Goal: Task Accomplishment & Management: Manage account settings

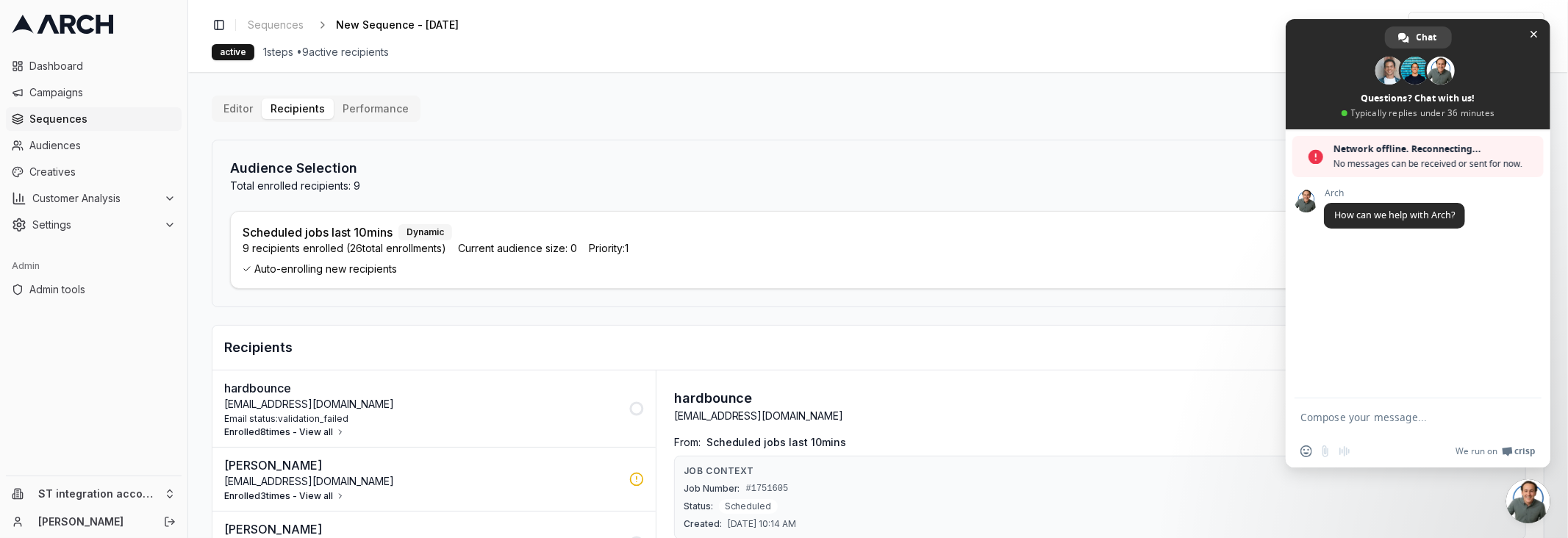
click at [753, 158] on div "Audience Selection Total enrolled recipients: 9 Add Audiences" at bounding box center [878, 175] width 1296 height 35
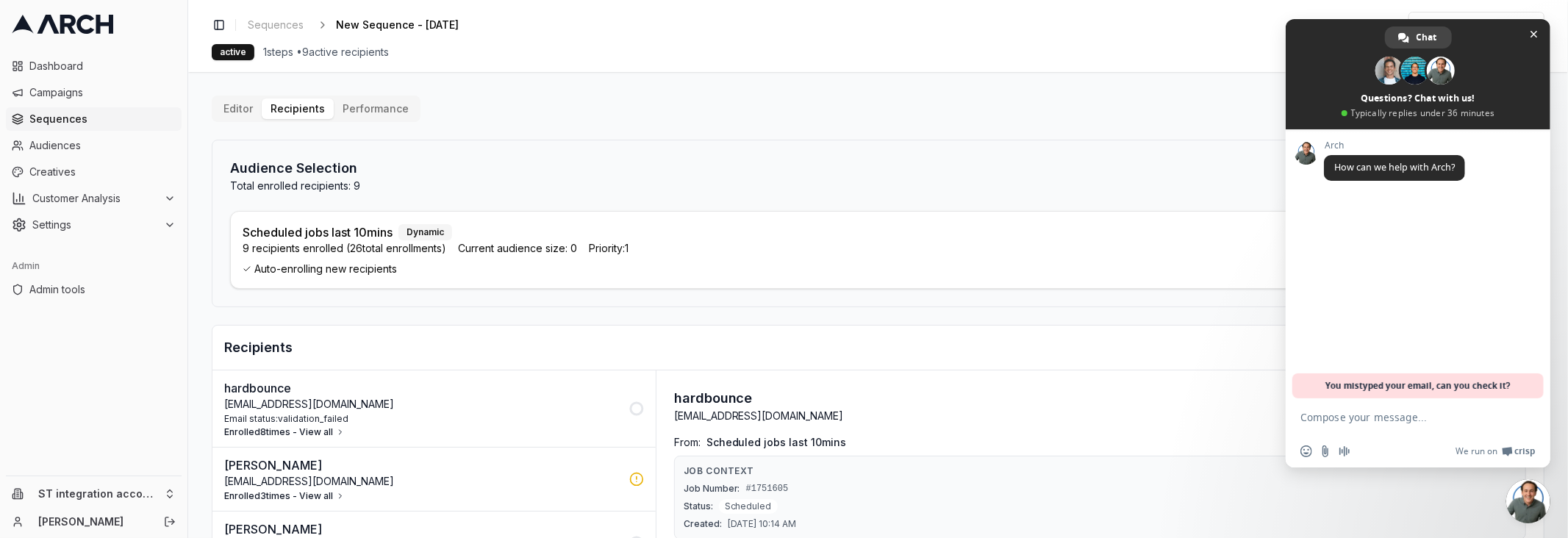
click at [0, 0] on vercel-live-feedback at bounding box center [0, 0] width 0 height 0
click at [1531, 44] on span at bounding box center [1417, 74] width 264 height 110
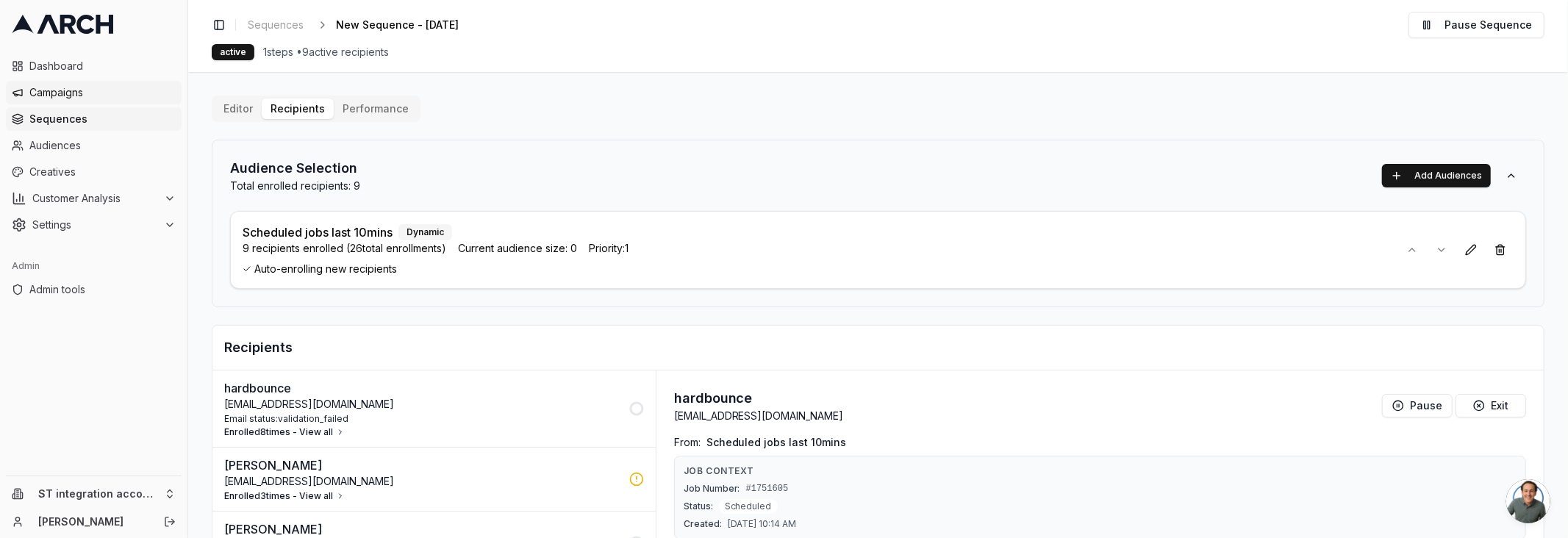
click at [37, 83] on link "Campaigns" at bounding box center [93, 92] width 176 height 24
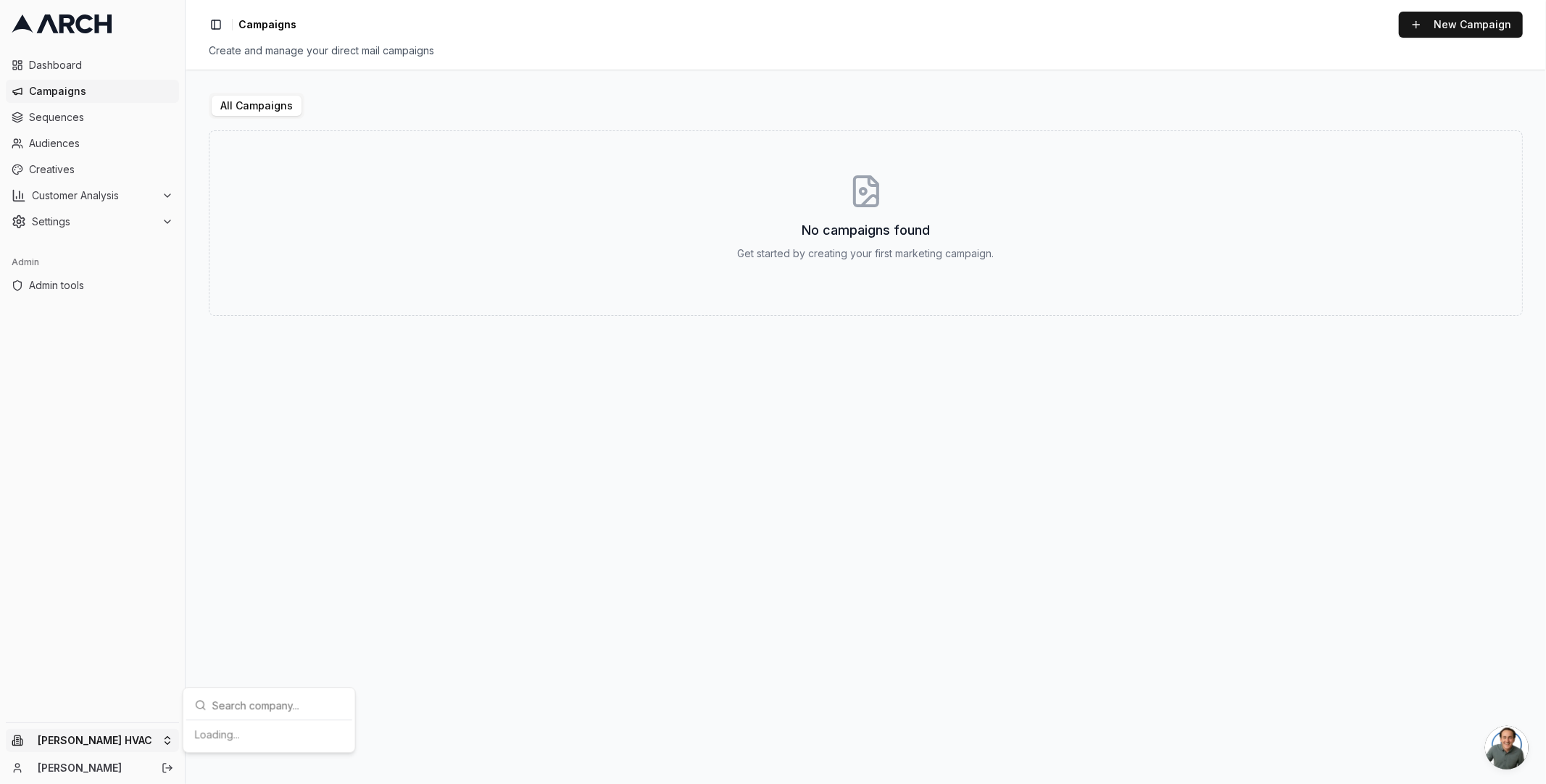
click at [88, 728] on html "Dashboard Campaigns Sequences Audiences Creatives Customer Analysis Settings Ad…" at bounding box center [773, 392] width 1546 height 784
click at [261, 624] on div "Madison test" at bounding box center [269, 619] width 161 height 23
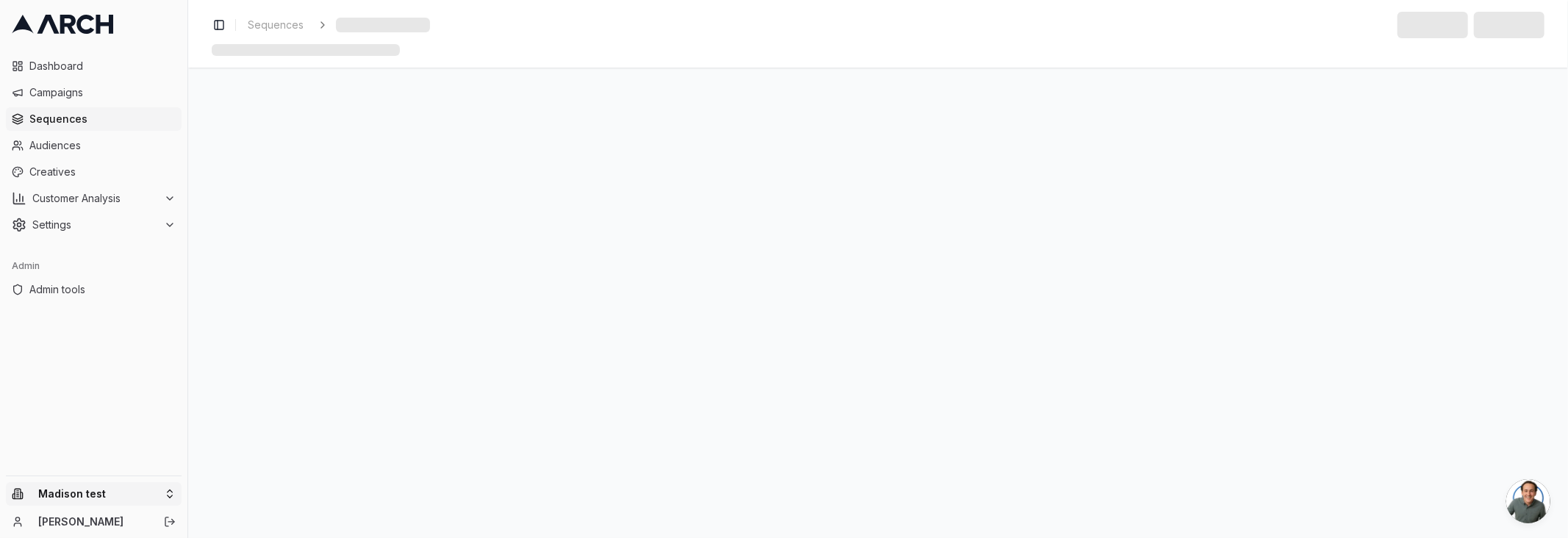
click at [152, 495] on html "Dashboard Campaigns Sequences Audiences Creatives Customer Analysis Settings Ad…" at bounding box center [784, 269] width 1568 height 538
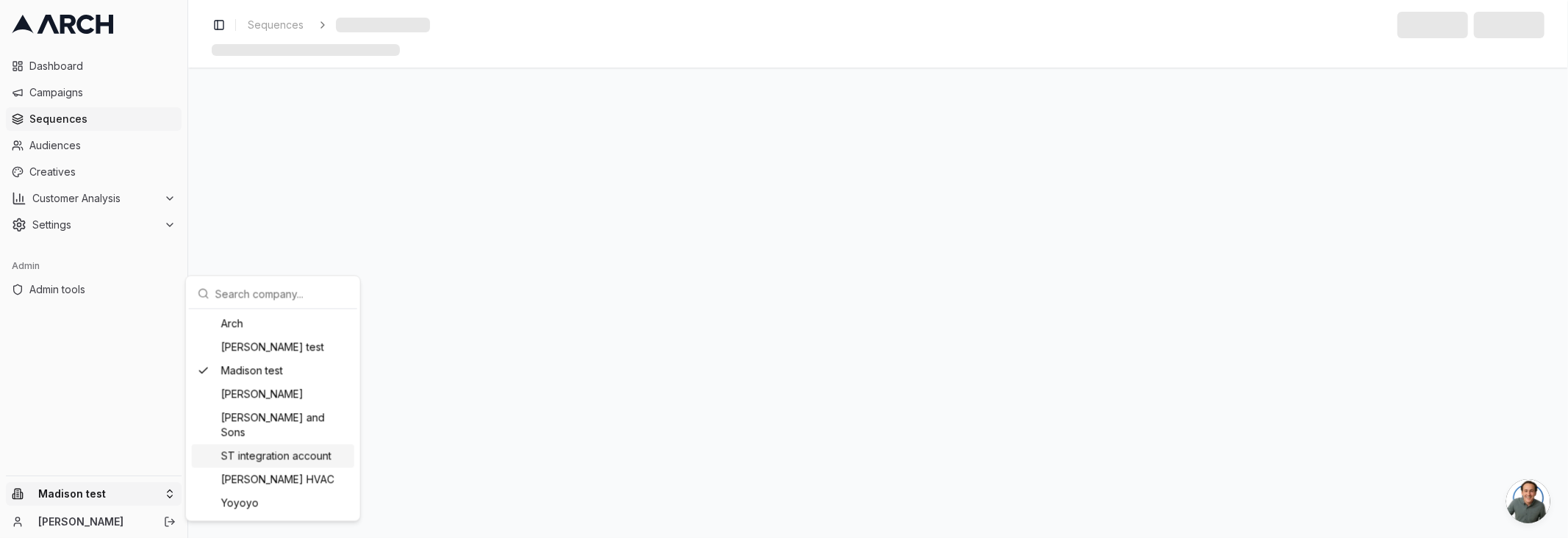
click at [280, 444] on div "ST integration account" at bounding box center [273, 455] width 163 height 24
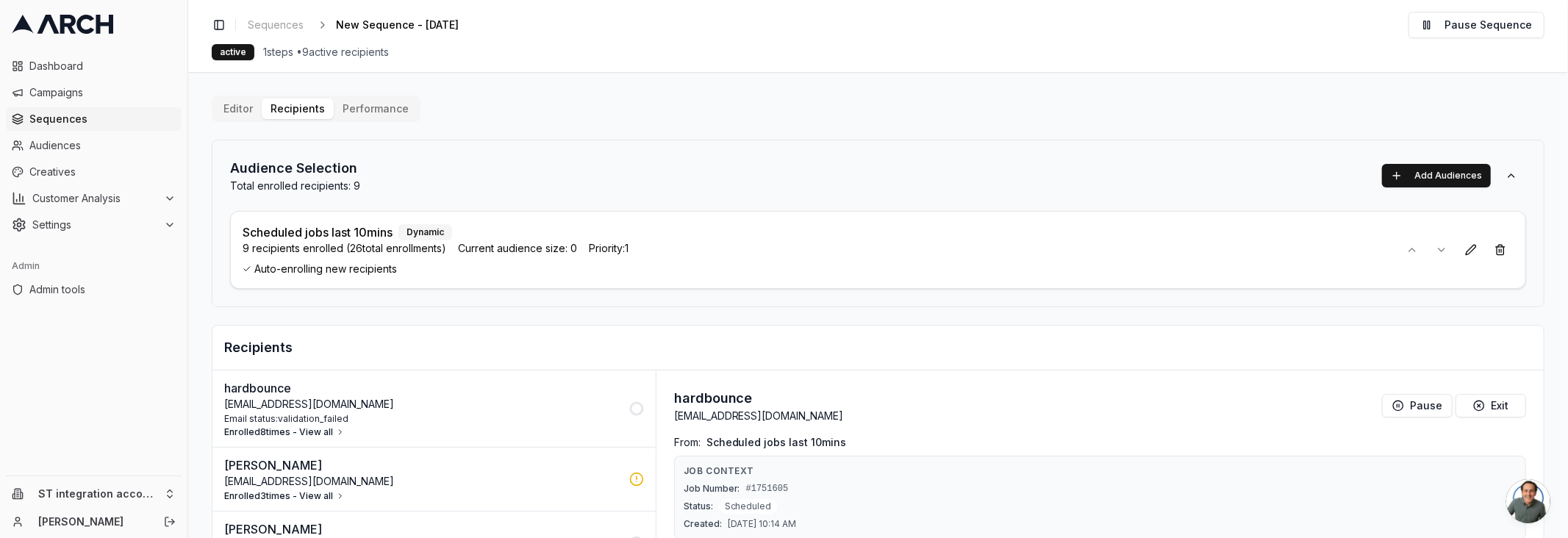
click at [651, 149] on div "Audience Selection Total enrolled recipients: 9 Add Audiences Scheduled jobs la…" at bounding box center [878, 223] width 1333 height 168
